Goal: Task Accomplishment & Management: Manage account settings

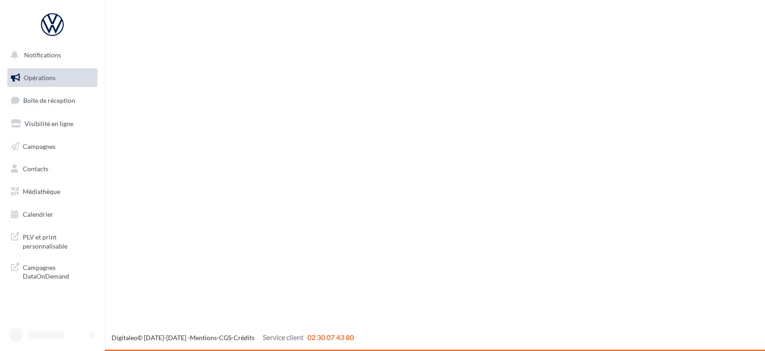
click at [240, 243] on div "Notifications Opérations Boîte de réception Visibilité en ligne Campagnes Conta…" at bounding box center [382, 175] width 765 height 351
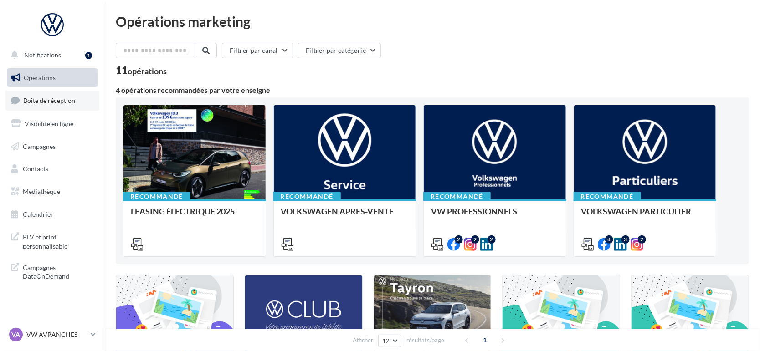
click at [76, 105] on link "Boîte de réception" at bounding box center [52, 101] width 94 height 20
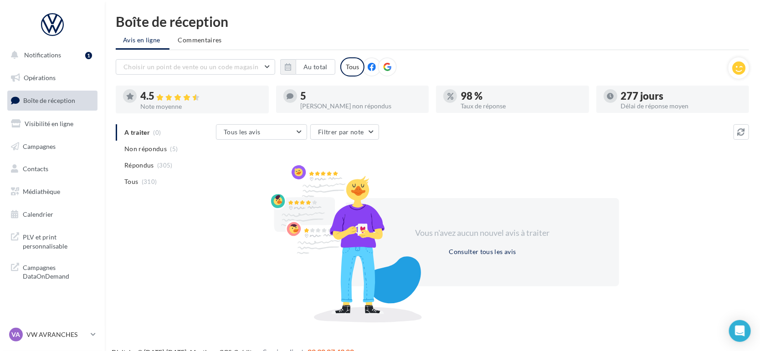
click at [186, 218] on div "A traiter (0) Non répondus (5) Répondus (305) Tous (310) Tous les avis Tous les…" at bounding box center [432, 221] width 633 height 195
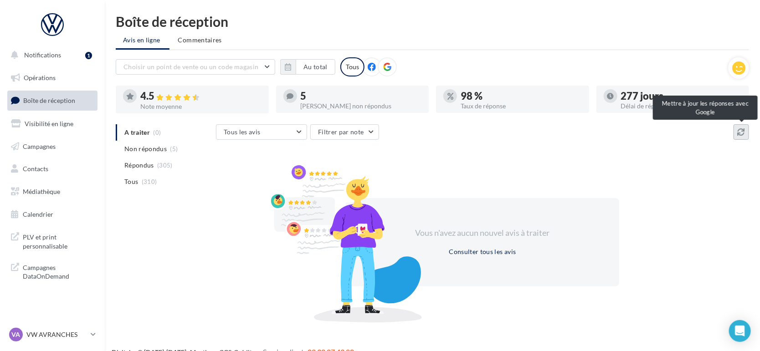
click at [745, 134] on button at bounding box center [740, 131] width 15 height 15
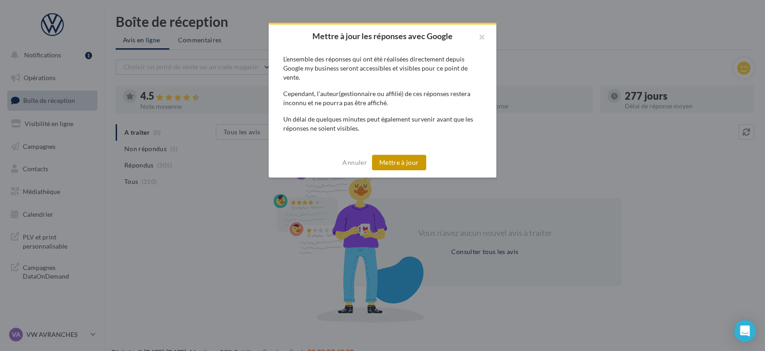
click at [420, 161] on button "Mettre à jour" at bounding box center [399, 162] width 54 height 15
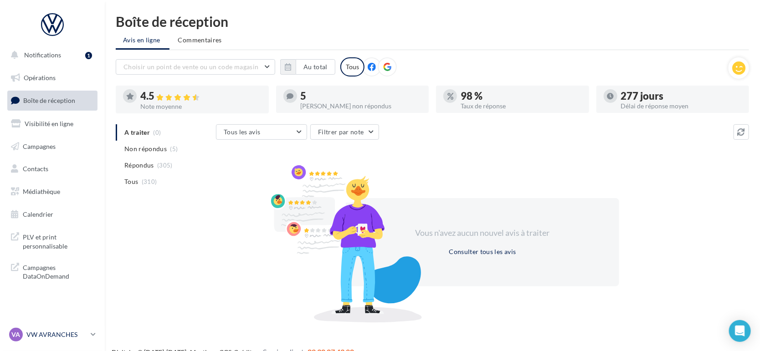
click at [64, 332] on p "VW AVRANCHES" at bounding box center [56, 334] width 61 height 9
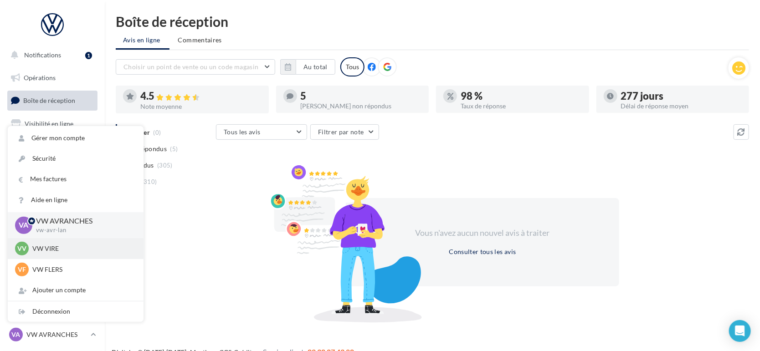
click at [51, 245] on p "VW VIRE" at bounding box center [82, 248] width 100 height 9
